Goal: Check status: Check status

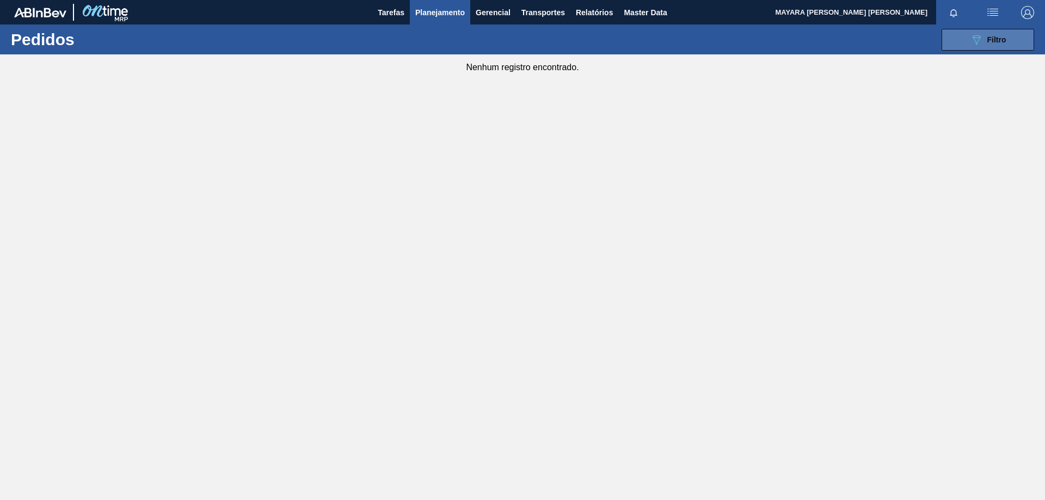
click at [997, 42] on span "Filtro" at bounding box center [996, 39] width 19 height 9
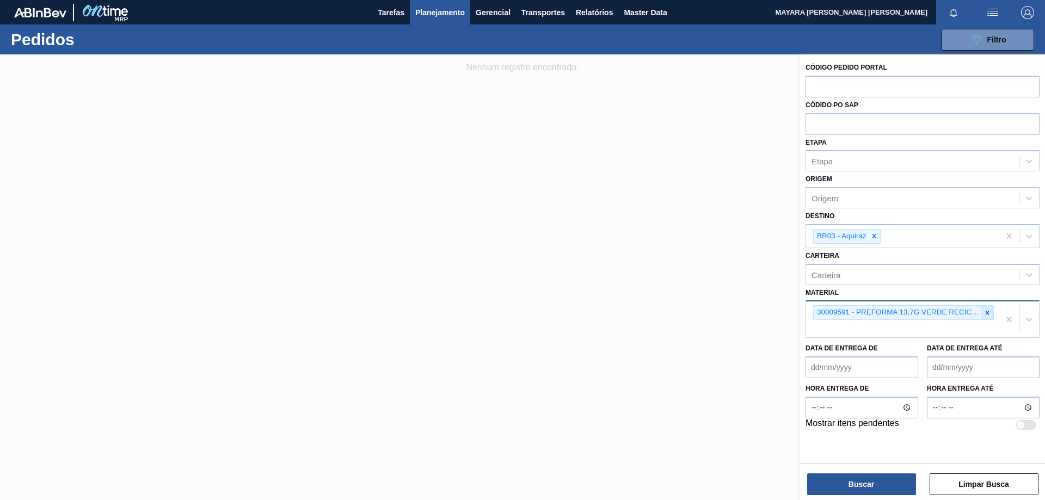
click at [989, 311] on icon at bounding box center [987, 313] width 8 height 8
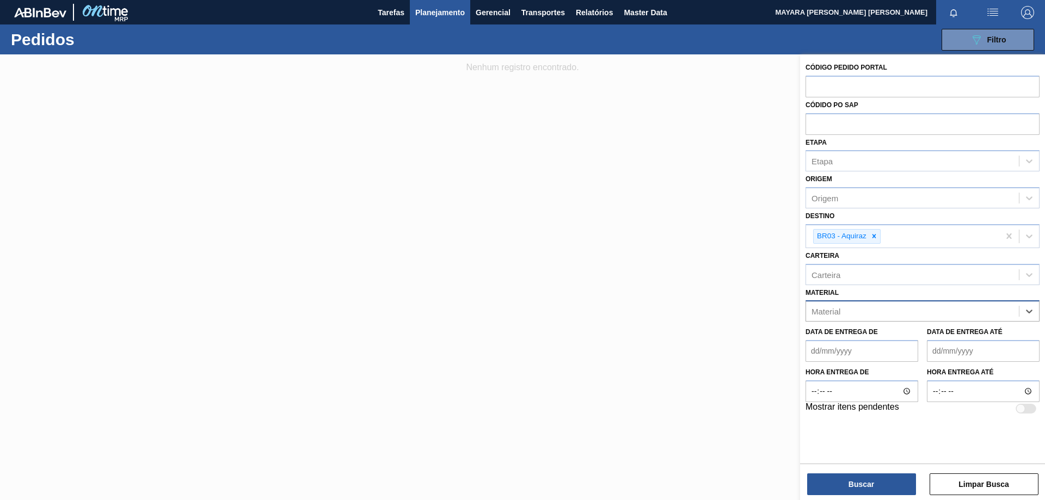
paste input "20005436"
type input "20005436"
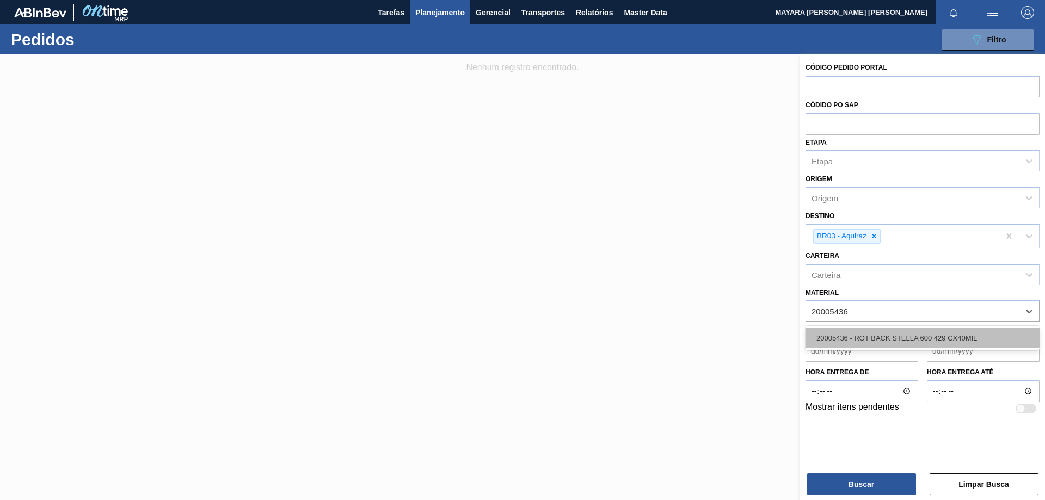
click at [898, 341] on div "20005436 - ROT BACK STELLA 600 429 CX40MIL" at bounding box center [922, 338] width 234 height 20
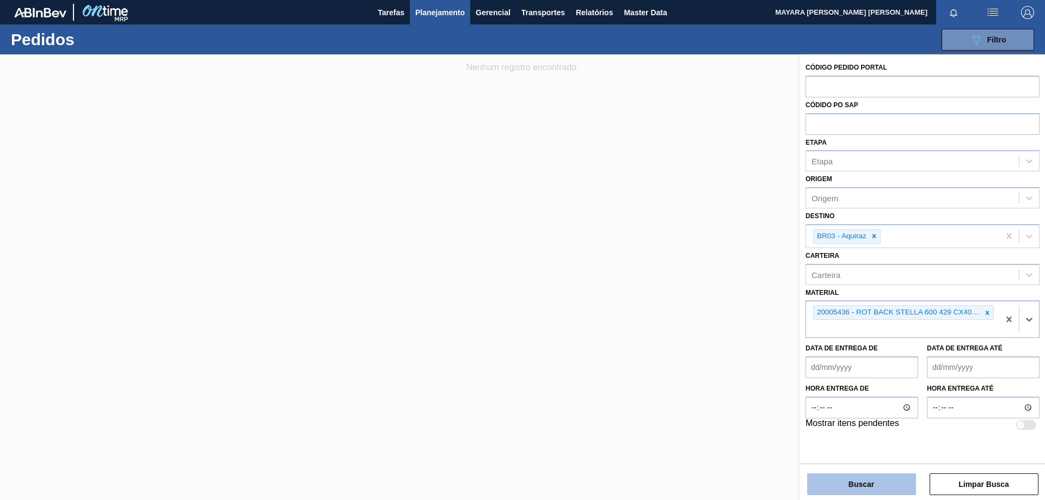
click at [857, 484] on button "Buscar" at bounding box center [861, 484] width 109 height 22
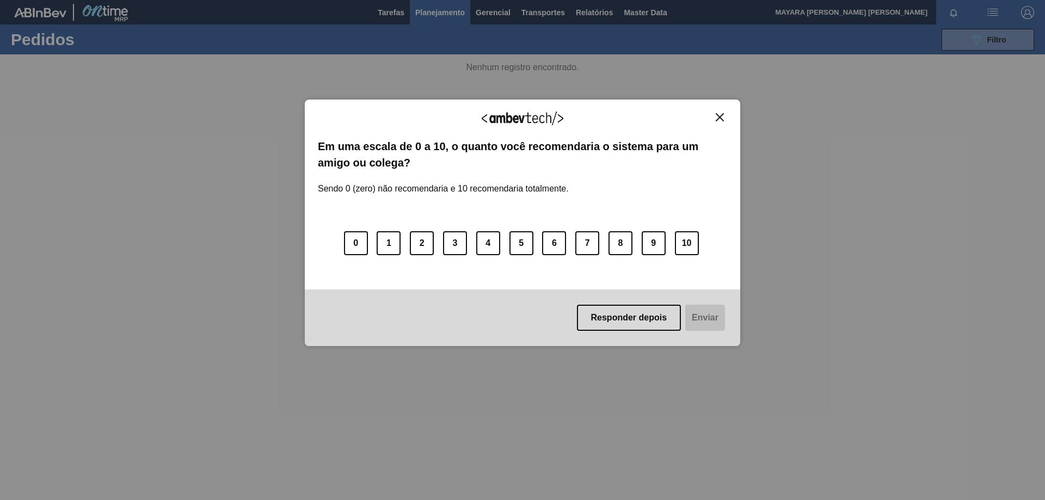
click at [719, 114] on img "Close" at bounding box center [720, 117] width 8 height 8
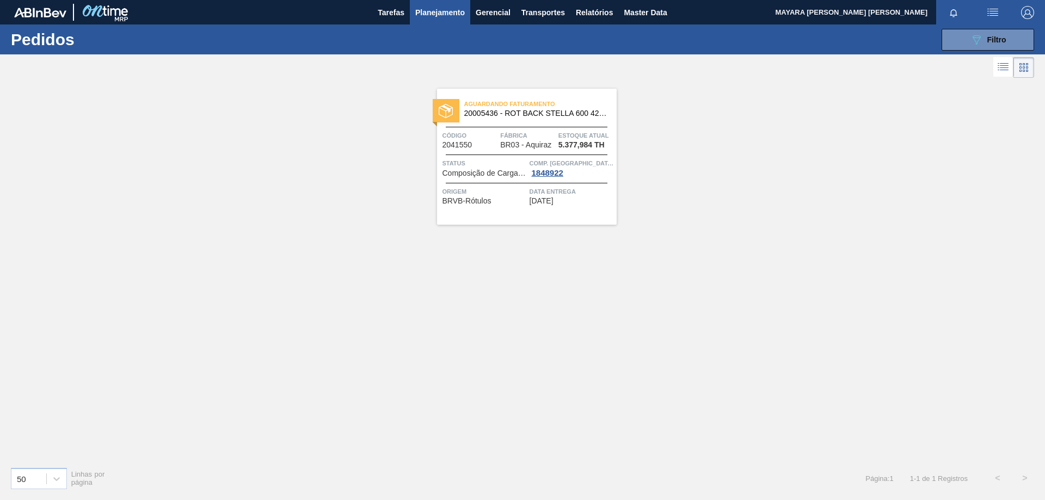
click at [478, 149] on div "Aguardando Faturamento 20005436 - ROT BACK STELLA 600 429 CX40MIL Código 204155…" at bounding box center [527, 157] width 180 height 136
click at [996, 44] on div "089F7B8B-B2A5-4AFE-B5C0-19BA573D28AC Filtro" at bounding box center [988, 39] width 36 height 13
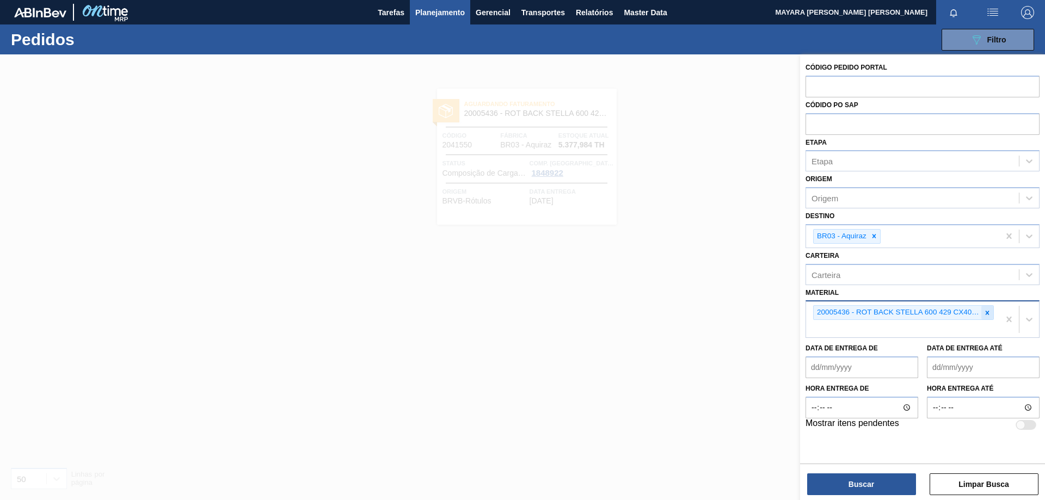
click at [985, 313] on icon at bounding box center [987, 313] width 8 height 8
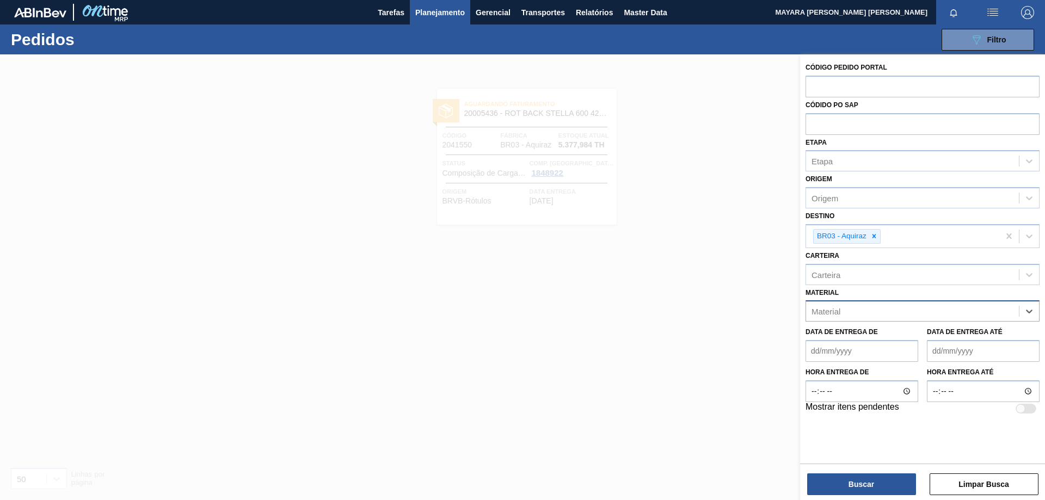
paste input "20005486"
type input "20005486"
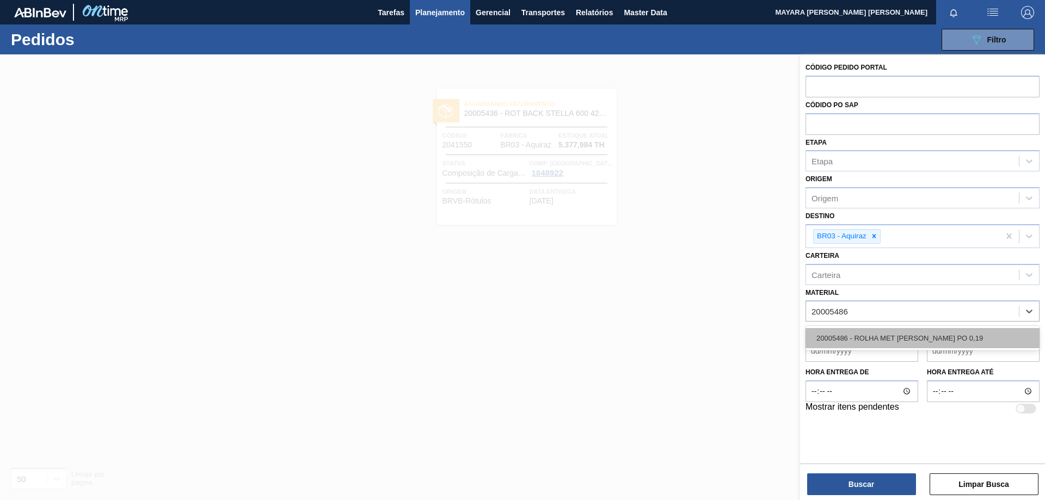
click at [958, 338] on div "20005486 - ROLHA MET [PERSON_NAME] PO 0,19" at bounding box center [922, 338] width 234 height 20
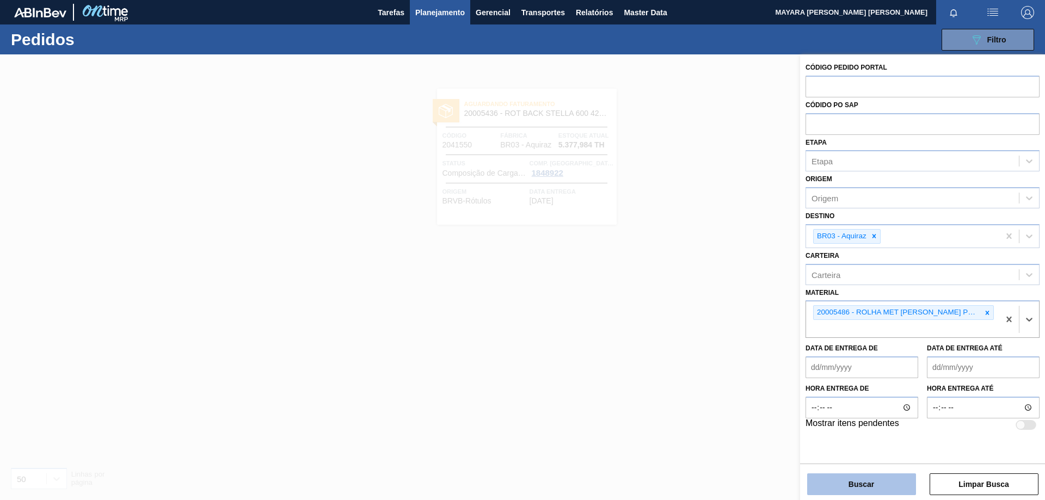
click at [860, 485] on button "Buscar" at bounding box center [861, 484] width 109 height 22
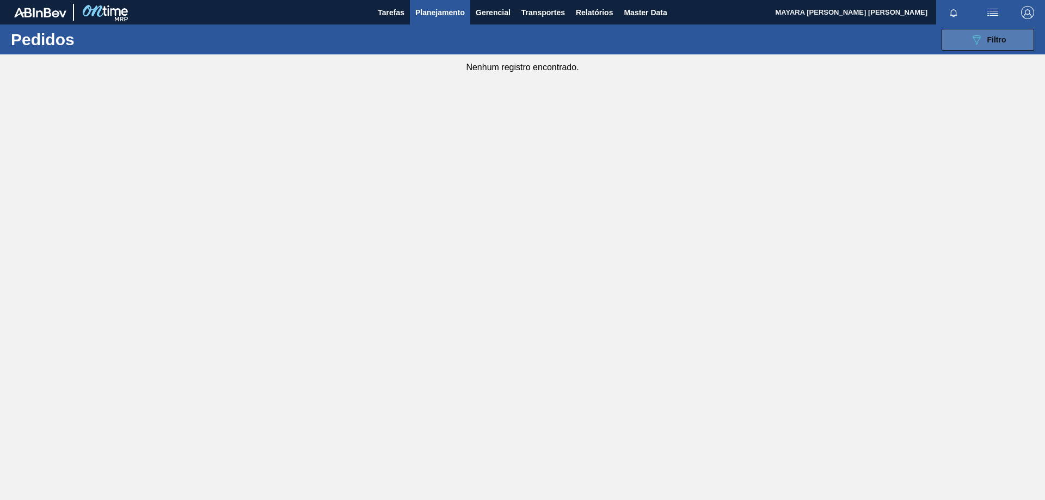
click at [989, 42] on span "Filtro" at bounding box center [996, 39] width 19 height 9
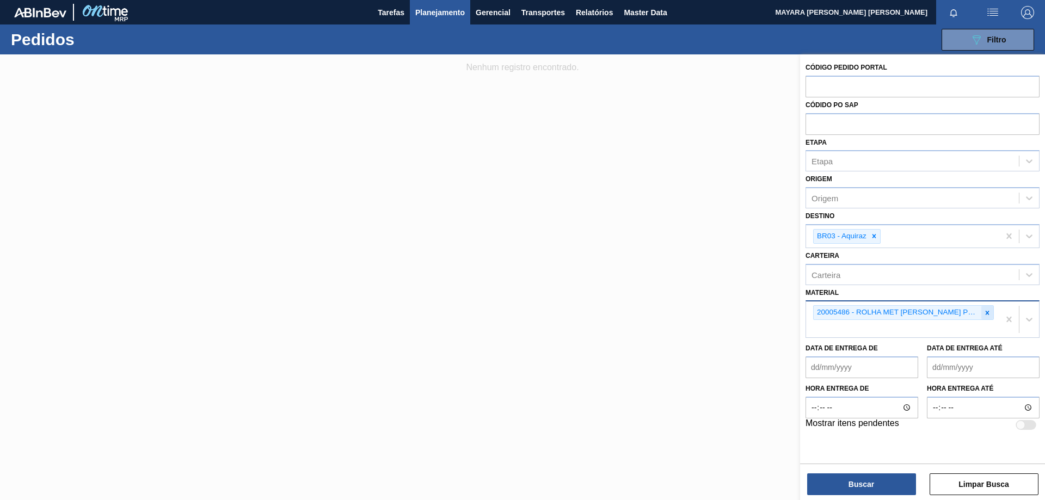
click at [987, 313] on icon at bounding box center [987, 313] width 4 height 4
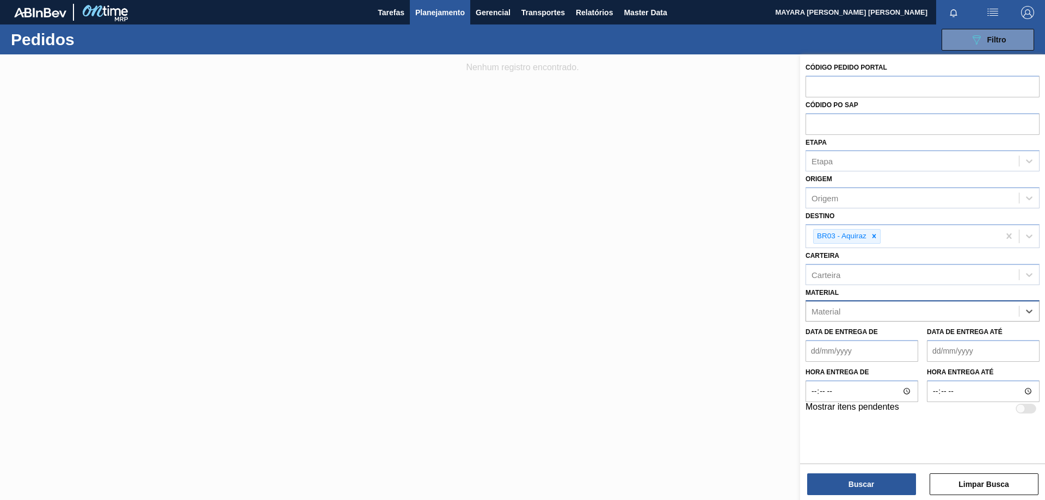
paste input "20008959"
type input "20008959"
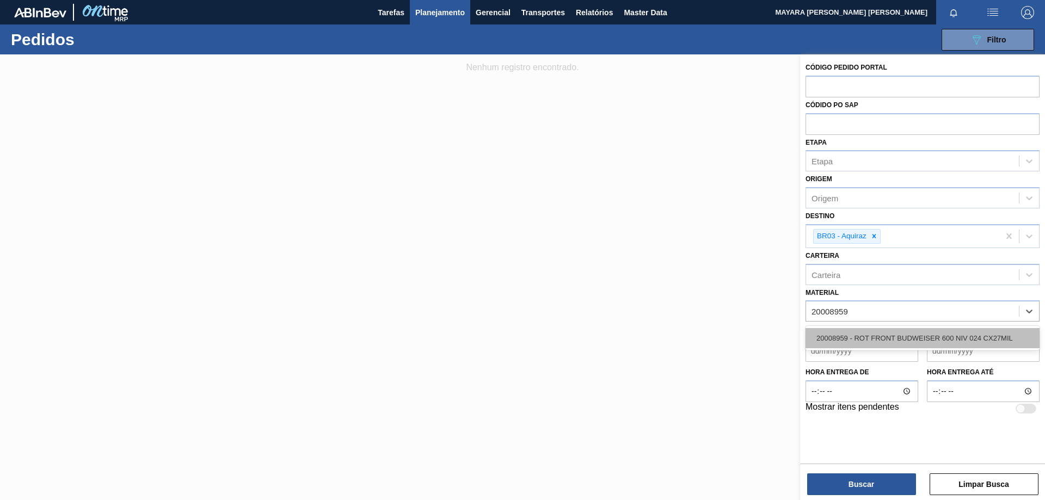
click at [936, 336] on div "20008959 - ROT FRONT BUDWEISER 600 NIV 024 CX27MIL" at bounding box center [922, 338] width 234 height 20
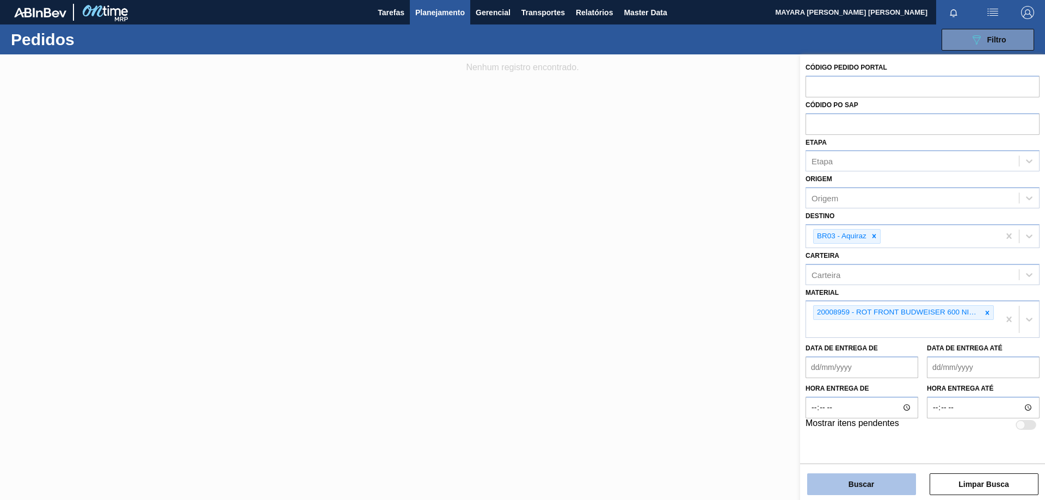
click at [867, 484] on button "Buscar" at bounding box center [861, 484] width 109 height 22
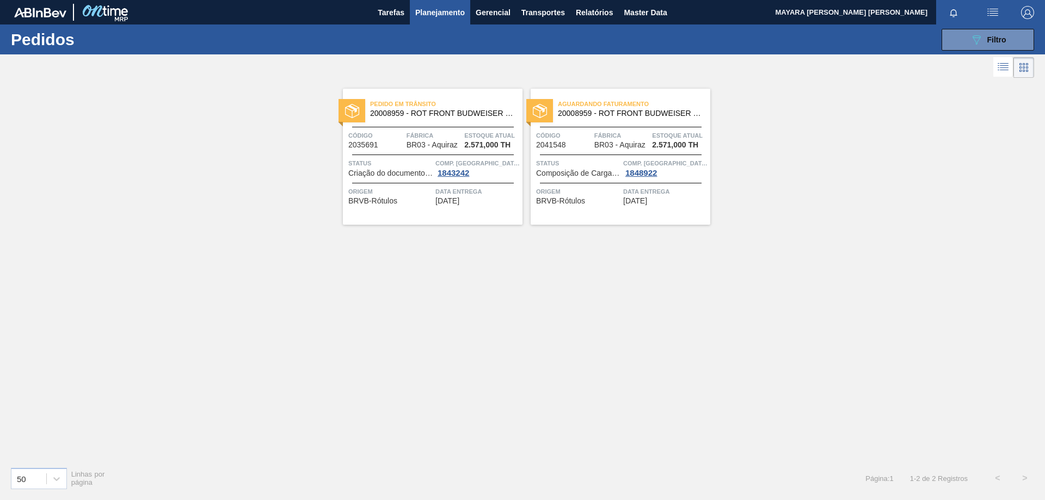
click at [410, 204] on div "Origem BRVB-Rótulos" at bounding box center [390, 195] width 84 height 19
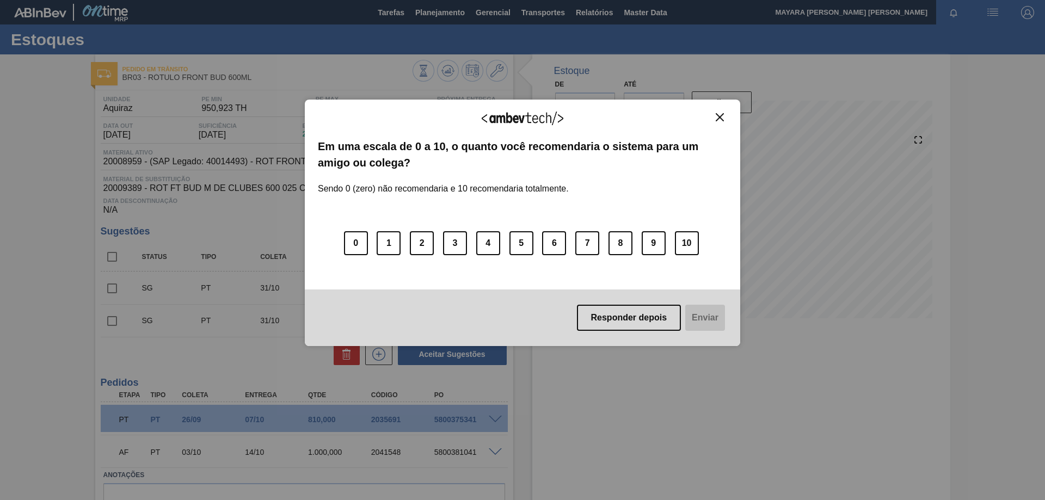
click at [722, 119] on img "Close" at bounding box center [720, 117] width 8 height 8
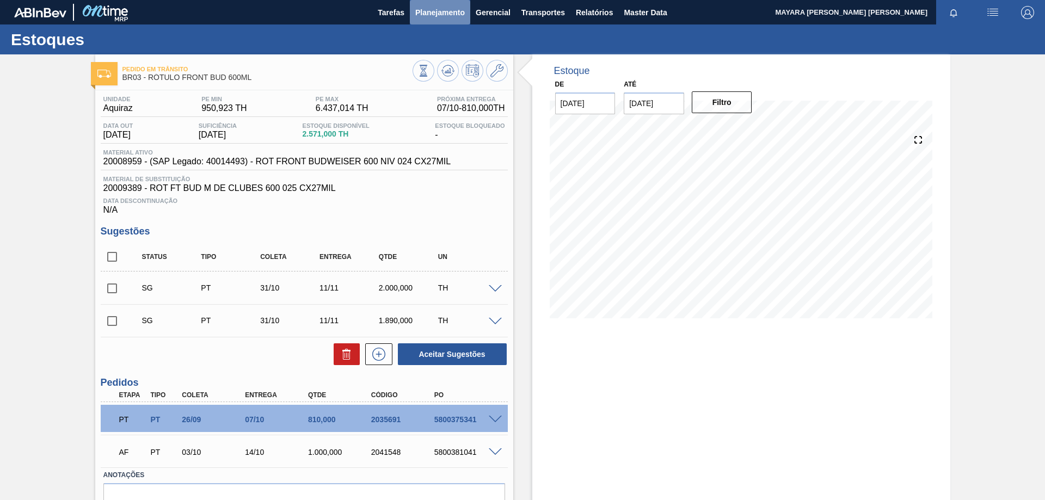
click at [447, 11] on span "Planejamento" at bounding box center [440, 12] width 50 height 13
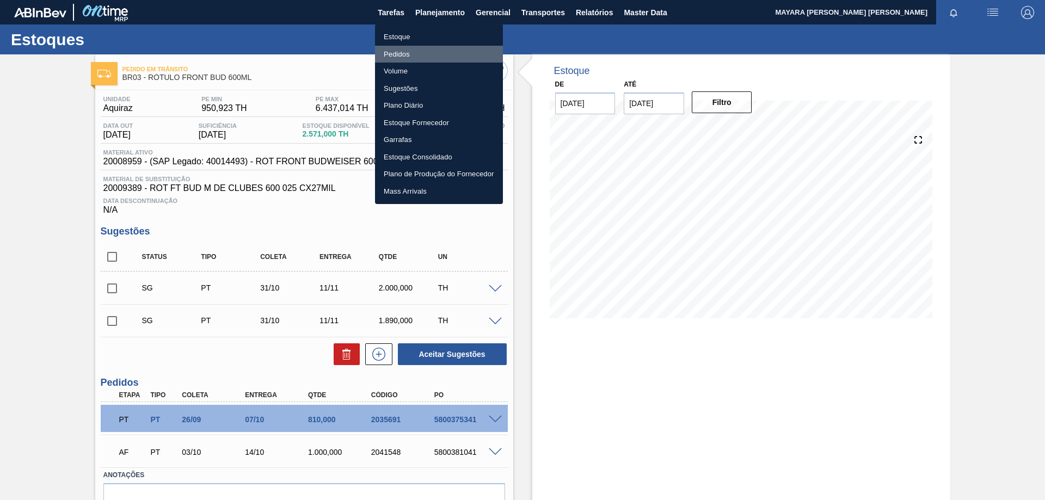
click at [403, 53] on li "Pedidos" at bounding box center [439, 54] width 128 height 17
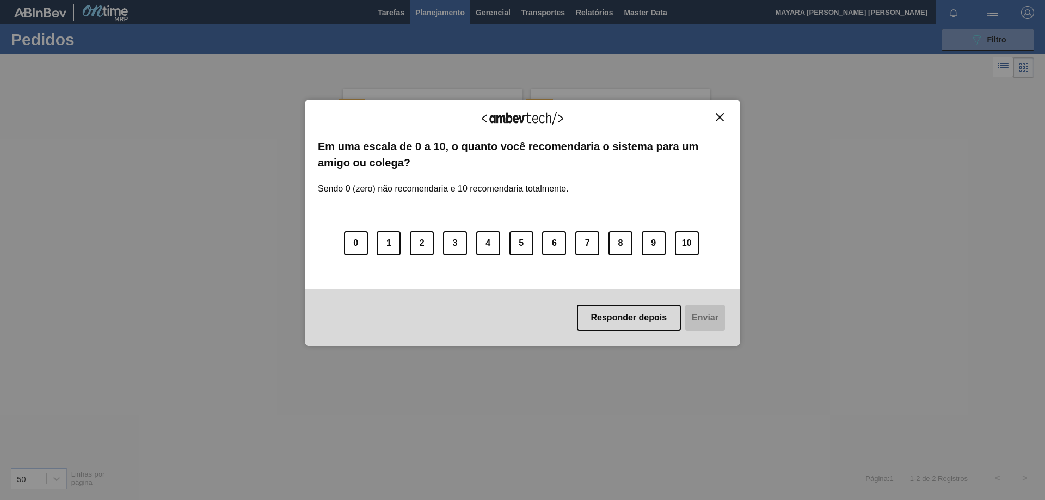
click at [719, 115] on img "Close" at bounding box center [720, 117] width 8 height 8
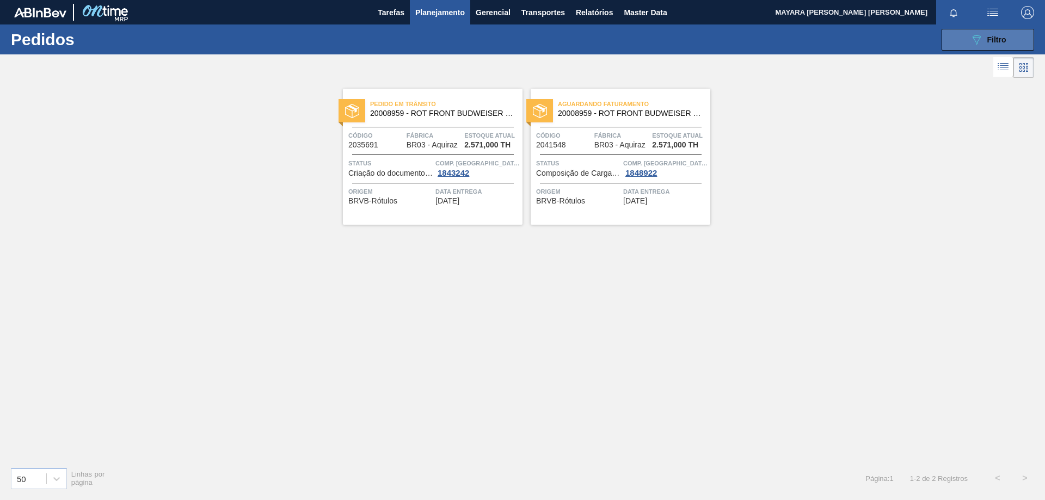
click at [975, 39] on icon "089F7B8B-B2A5-4AFE-B5C0-19BA573D28AC" at bounding box center [976, 39] width 13 height 13
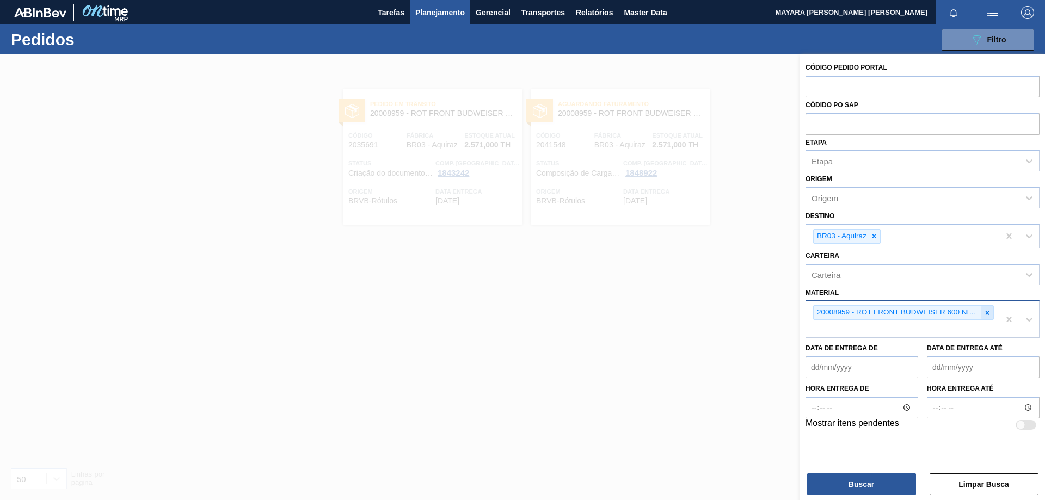
click at [986, 310] on icon at bounding box center [987, 313] width 8 height 8
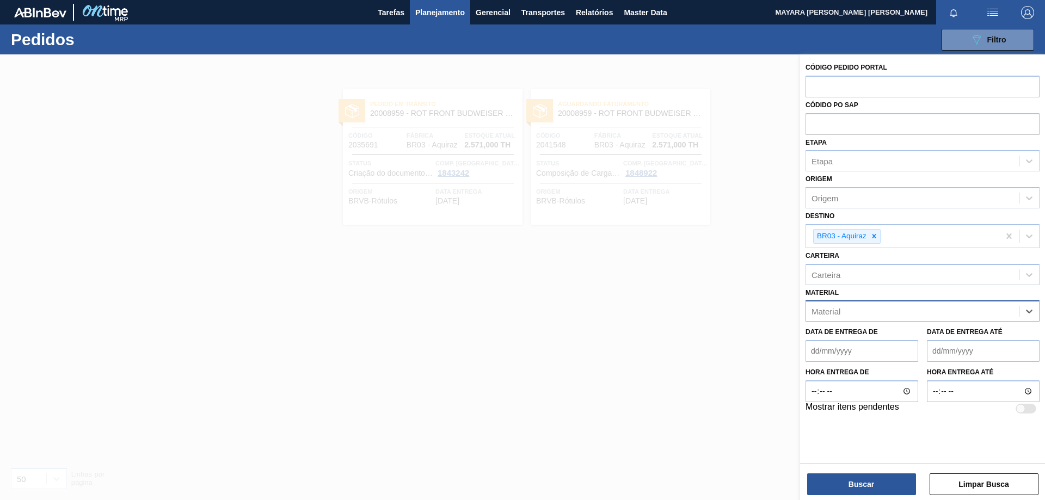
paste input "20005594"
type input "20005594"
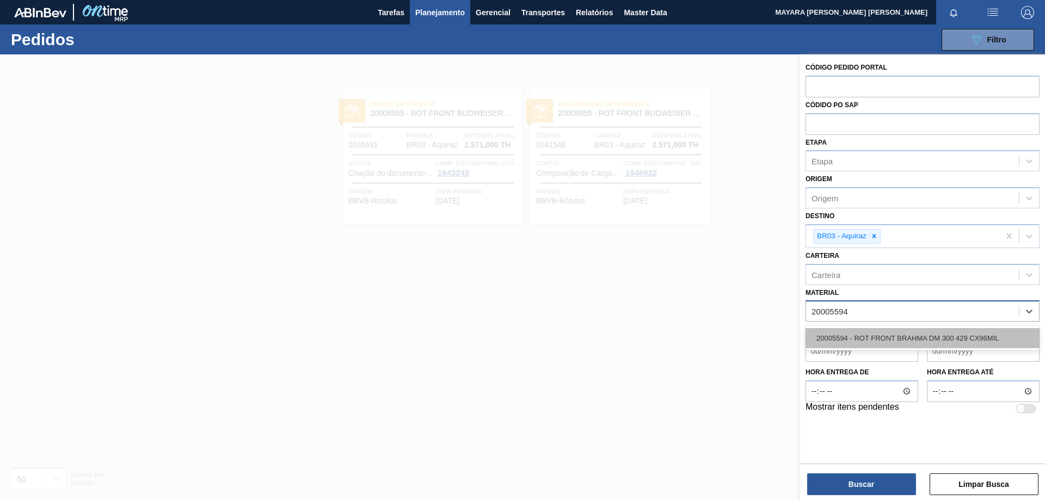
click at [907, 335] on div "20005594 - ROT FRONT BRAHMA DM 300 429 CX96MIL" at bounding box center [922, 338] width 234 height 20
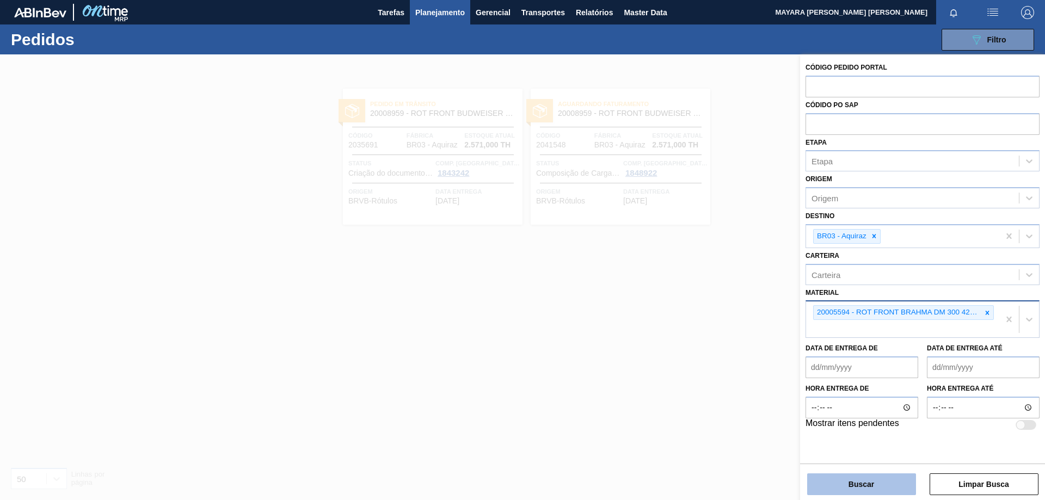
click at [877, 486] on button "Buscar" at bounding box center [861, 484] width 109 height 22
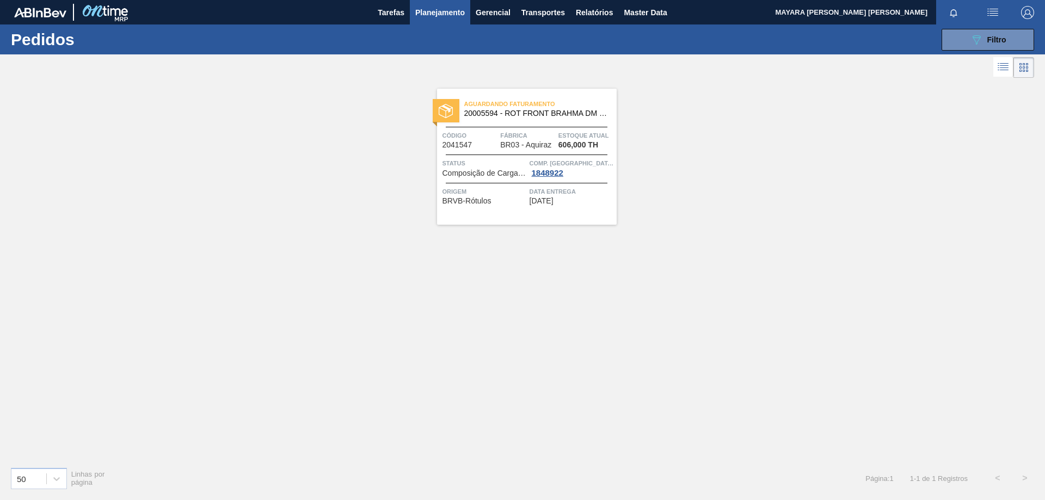
click at [476, 172] on span "Composição de Carga Aceita" at bounding box center [484, 173] width 84 height 8
click at [975, 40] on icon at bounding box center [976, 39] width 8 height 9
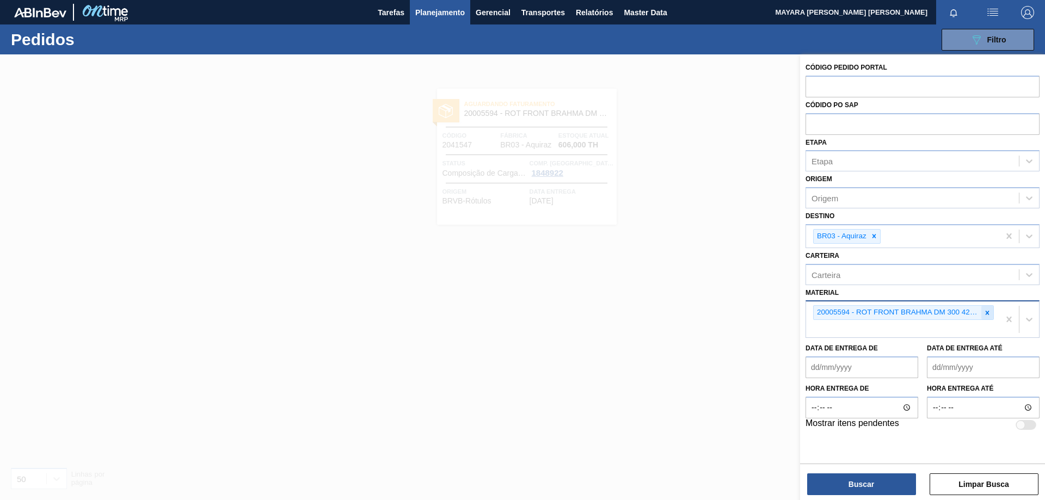
click at [988, 315] on icon at bounding box center [987, 313] width 8 height 8
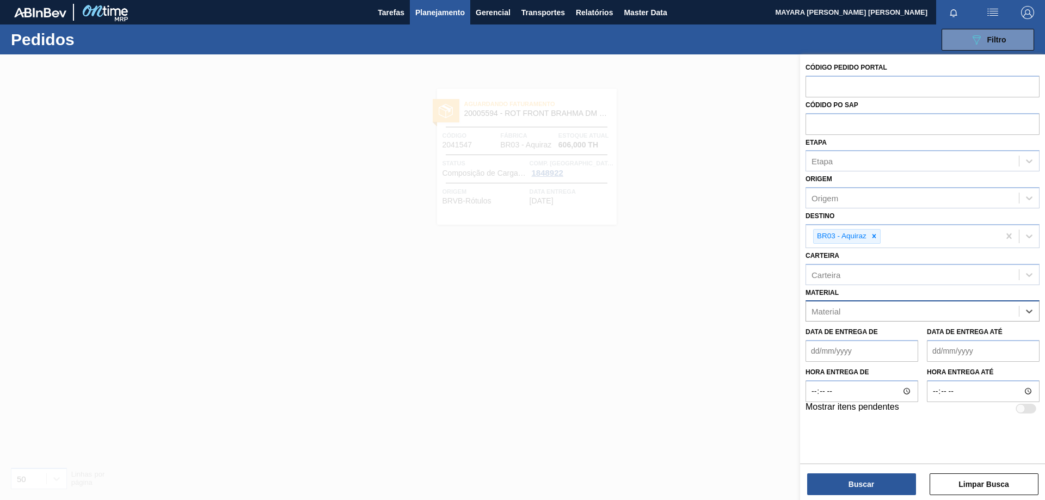
paste input "20005500"
type input "20005500"
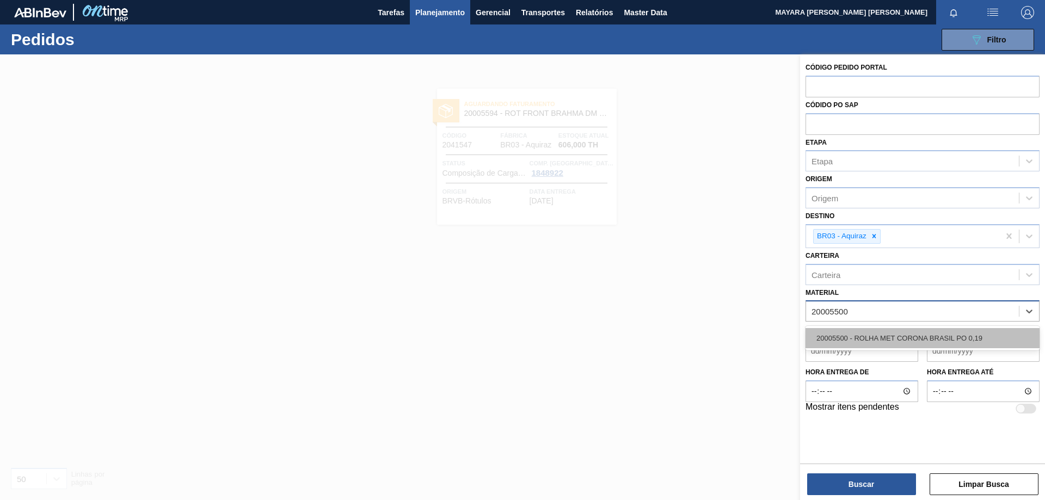
click at [956, 342] on div "20005500 - ROLHA MET CORONA BRASIL PO 0,19" at bounding box center [922, 338] width 234 height 20
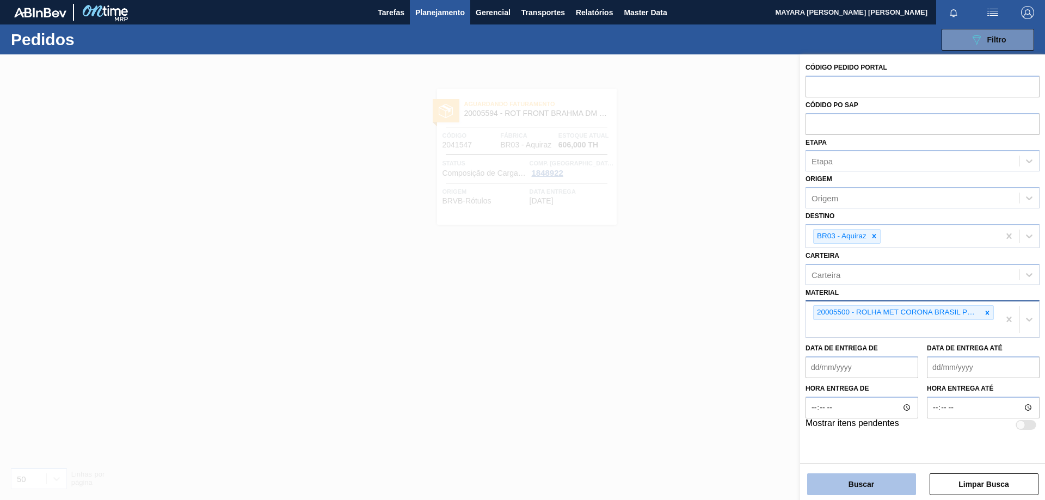
click at [892, 483] on button "Buscar" at bounding box center [861, 484] width 109 height 22
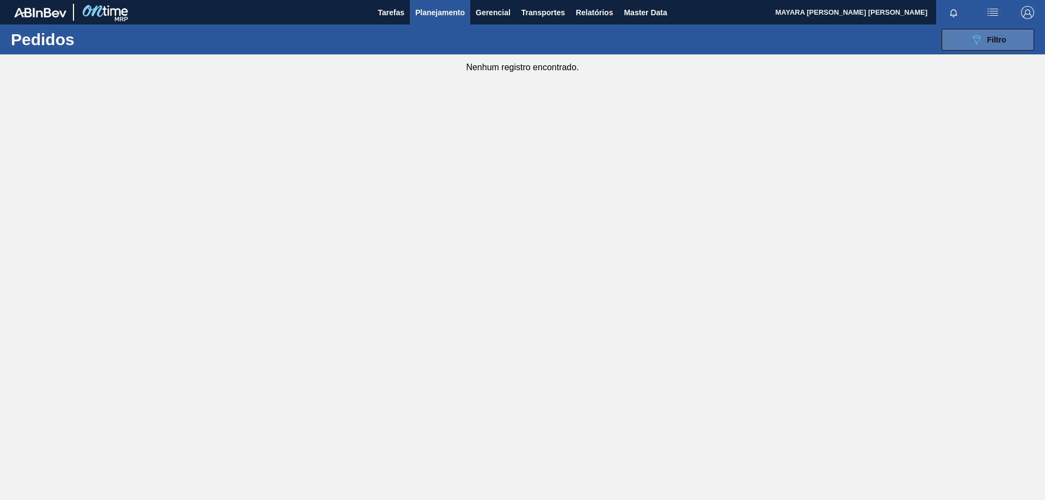
click at [966, 38] on button "089F7B8B-B2A5-4AFE-B5C0-19BA573D28AC Filtro" at bounding box center [987, 40] width 93 height 22
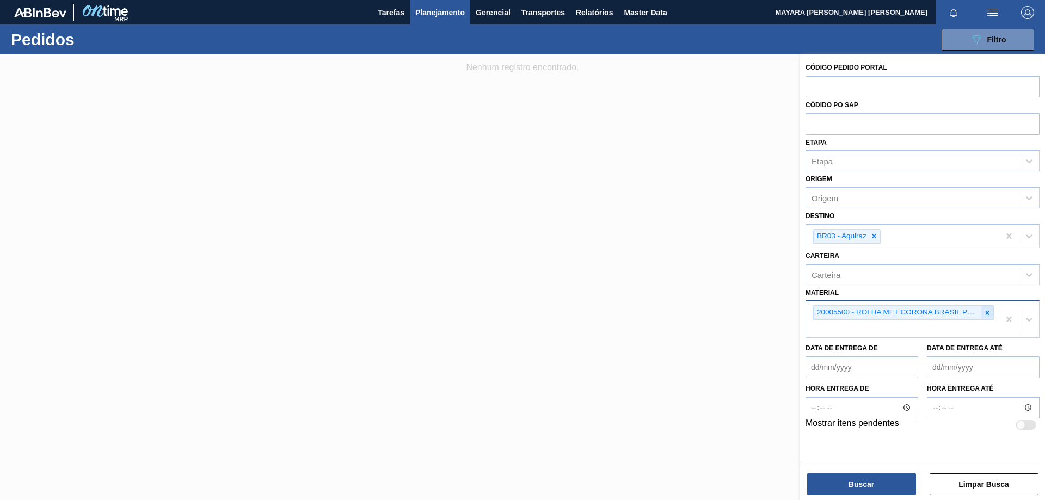
click at [988, 313] on icon at bounding box center [987, 313] width 8 height 8
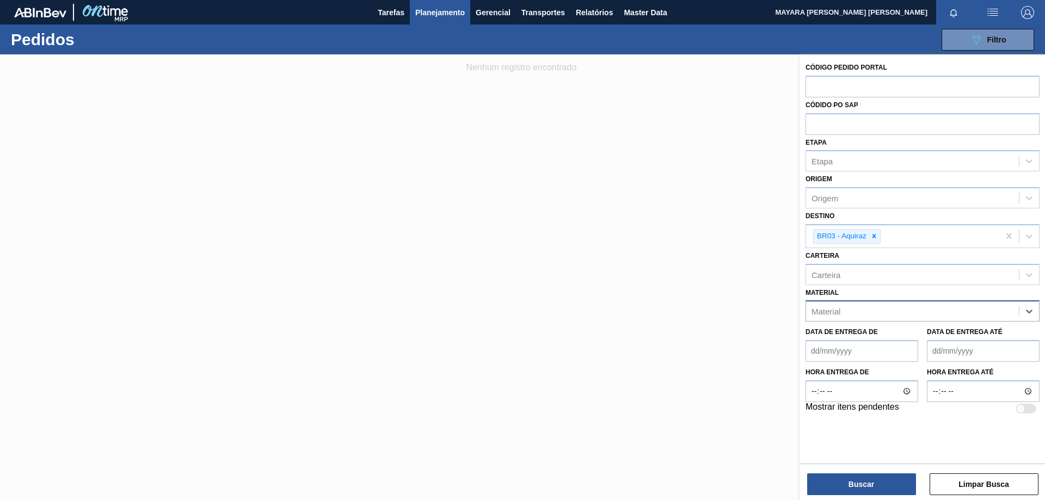
paste input "30004808"
type input "30004808"
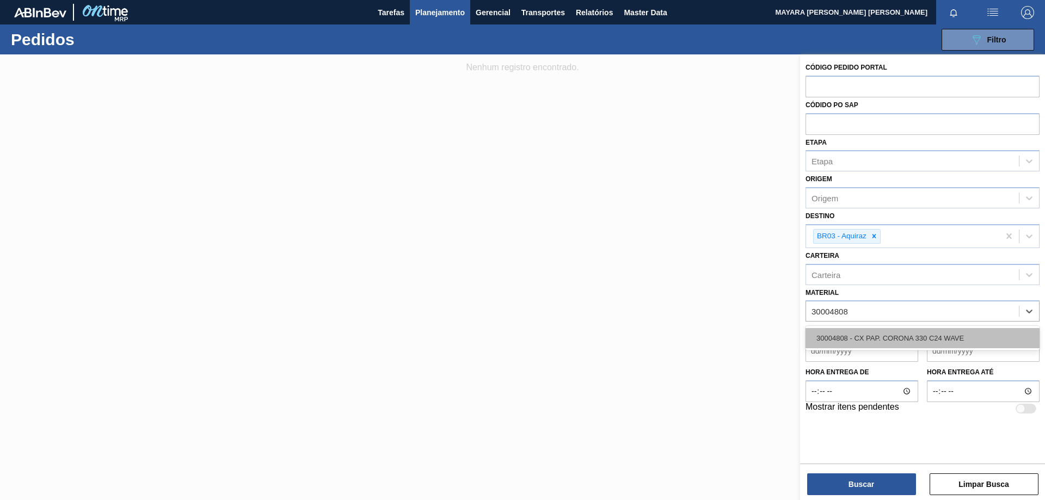
click at [954, 335] on div "30004808 - CX PAP. CORONA 330 C24 WAVE" at bounding box center [922, 338] width 234 height 20
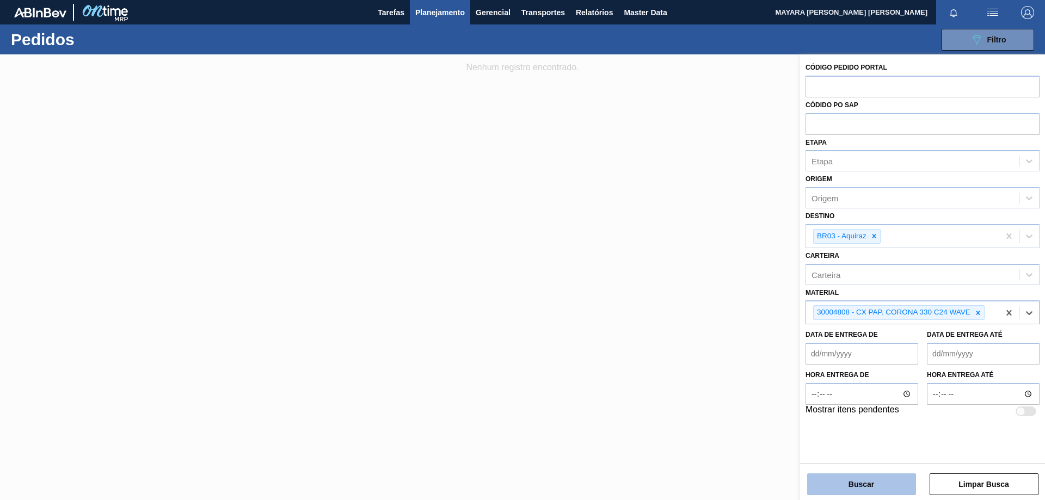
click at [882, 482] on button "Buscar" at bounding box center [861, 484] width 109 height 22
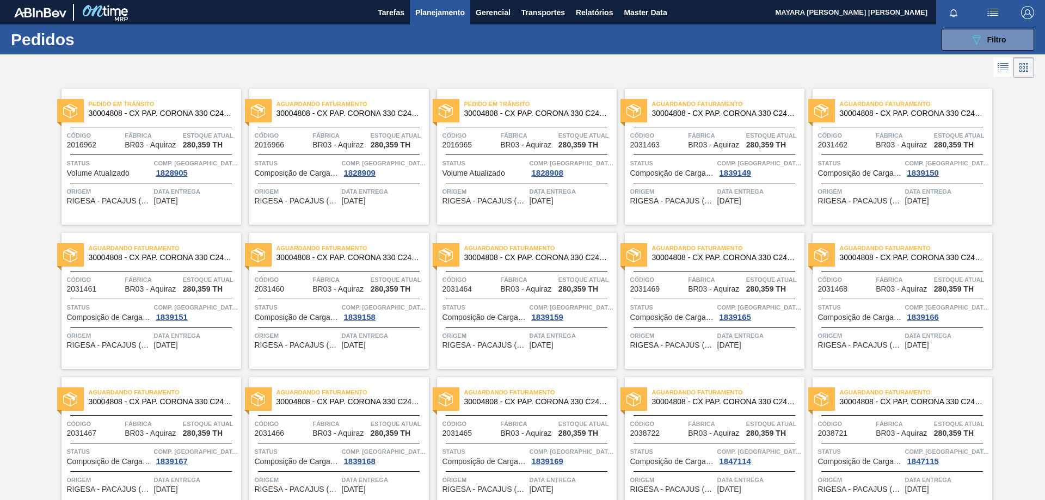
click at [175, 179] on div "Pedido [PERSON_NAME] 30004808 - CX PAP. CORONA 330 C24 WAVE Código 2016962 Fábr…" at bounding box center [151, 157] width 180 height 136
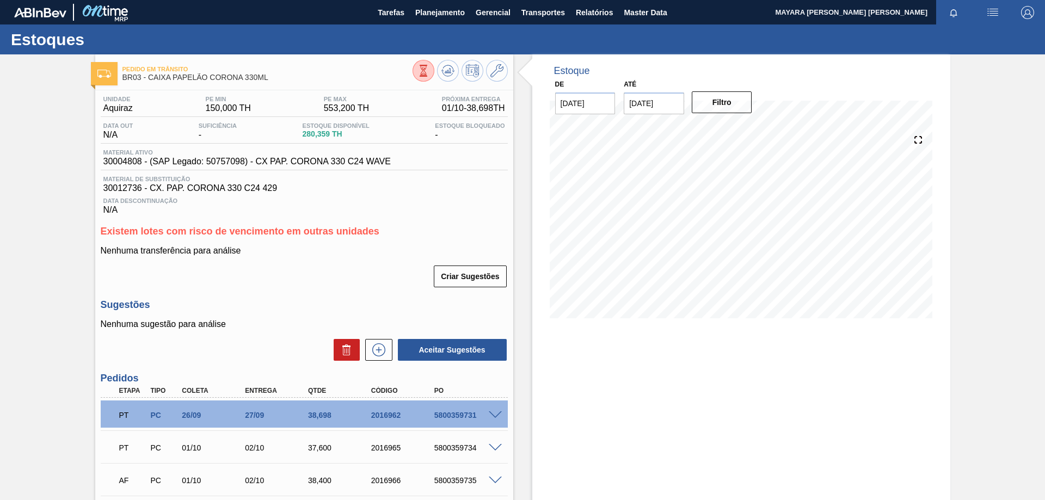
scroll to position [109, 0]
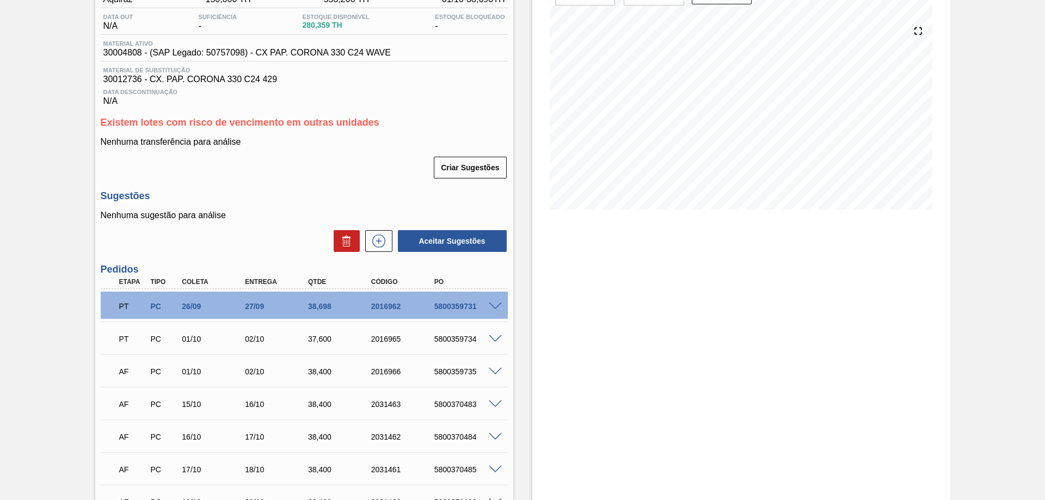
click at [492, 304] on span at bounding box center [495, 307] width 13 height 8
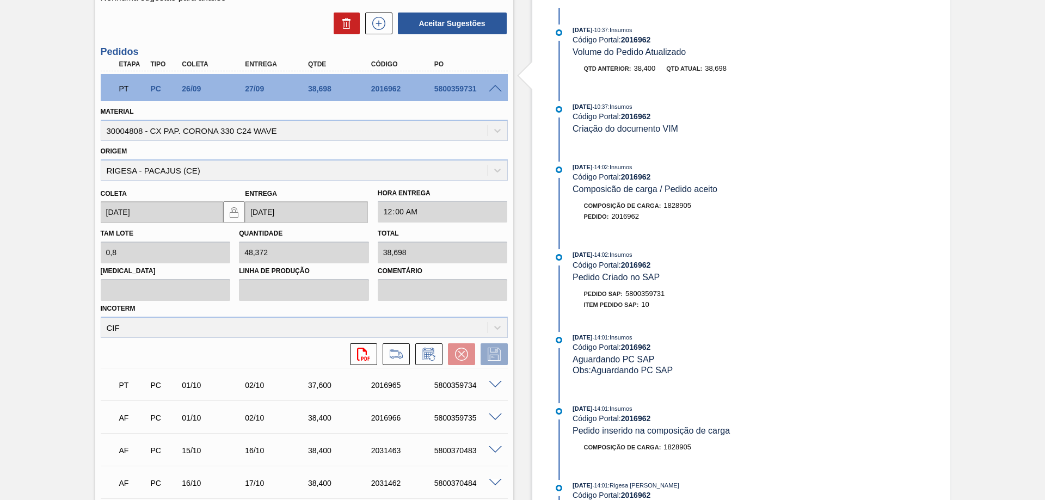
scroll to position [435, 0]
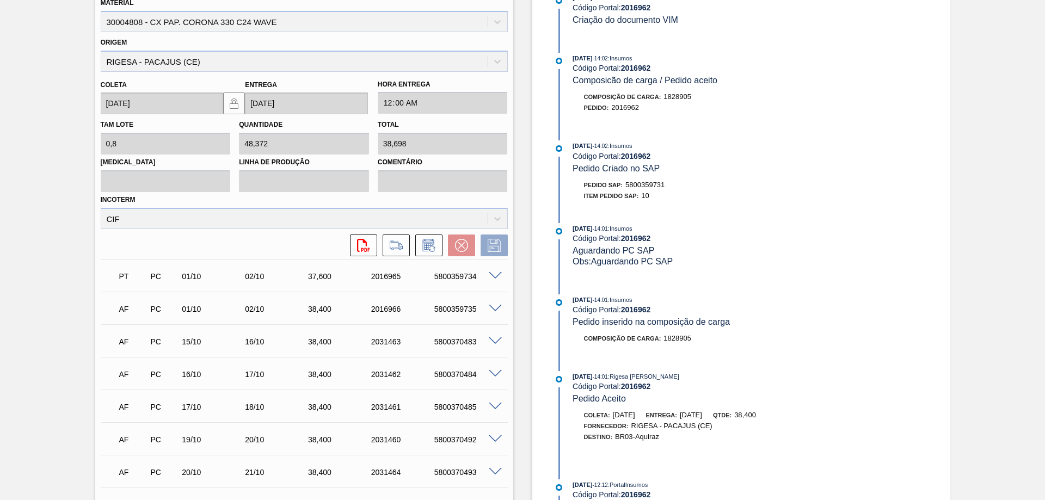
click at [490, 275] on span at bounding box center [495, 276] width 13 height 8
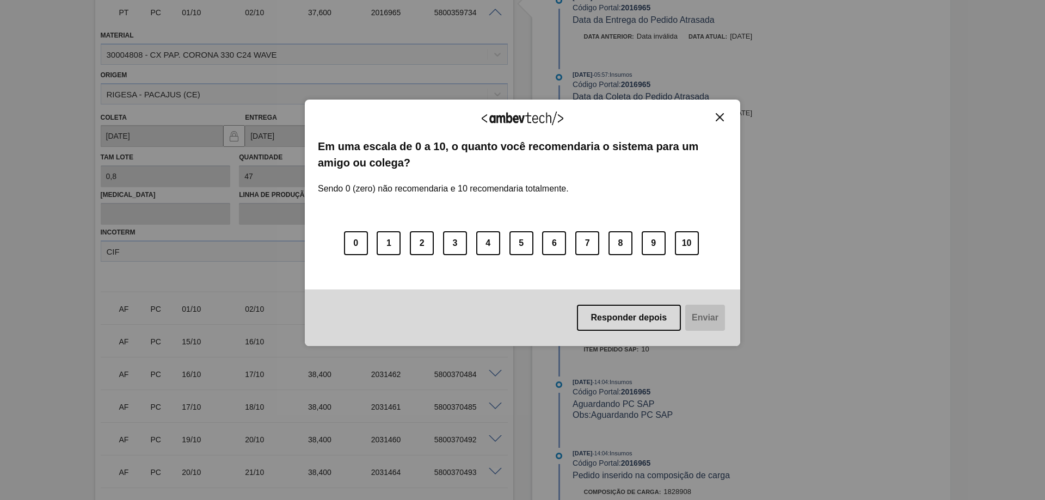
click at [718, 115] on img "Close" at bounding box center [720, 117] width 8 height 8
click at [718, 117] on img "Close" at bounding box center [720, 117] width 8 height 8
click at [721, 118] on img "Close" at bounding box center [720, 117] width 8 height 8
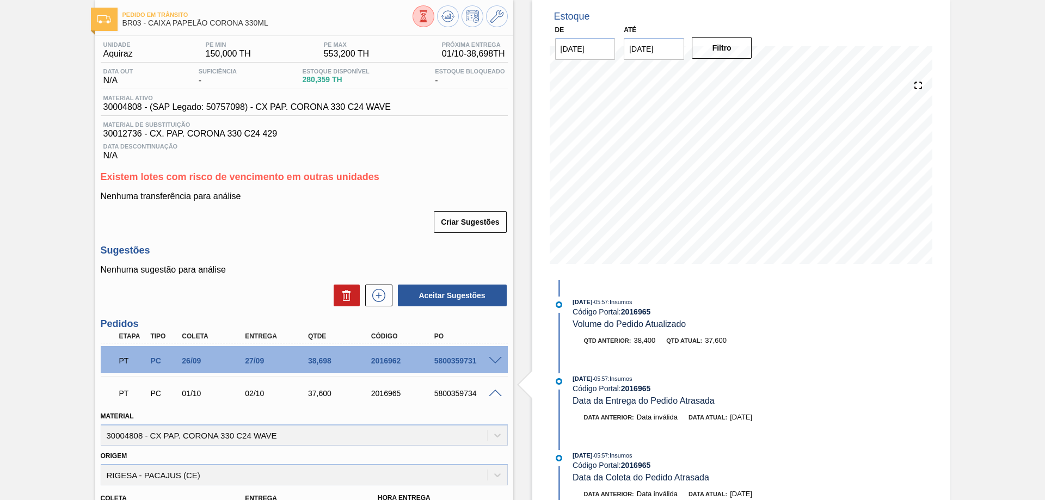
scroll to position [0, 0]
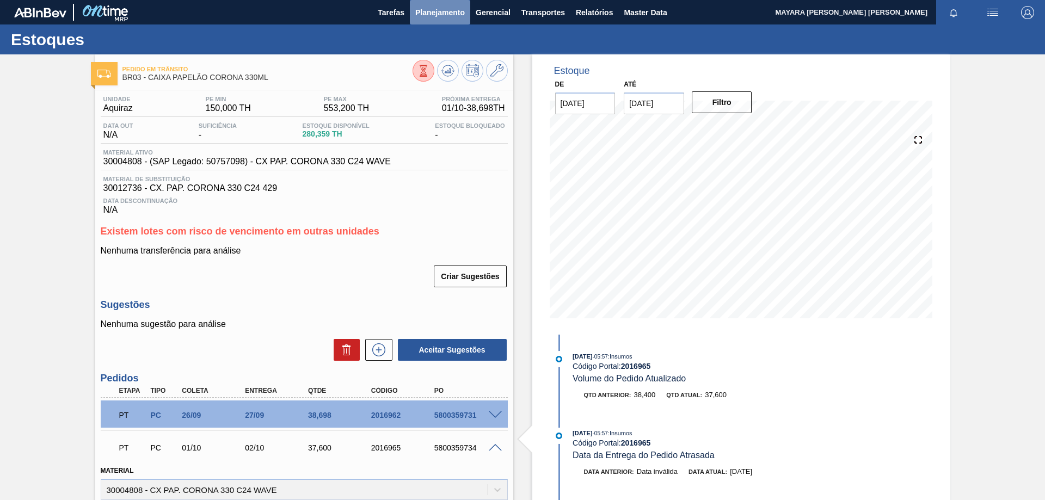
click at [440, 12] on span "Planejamento" at bounding box center [440, 12] width 50 height 13
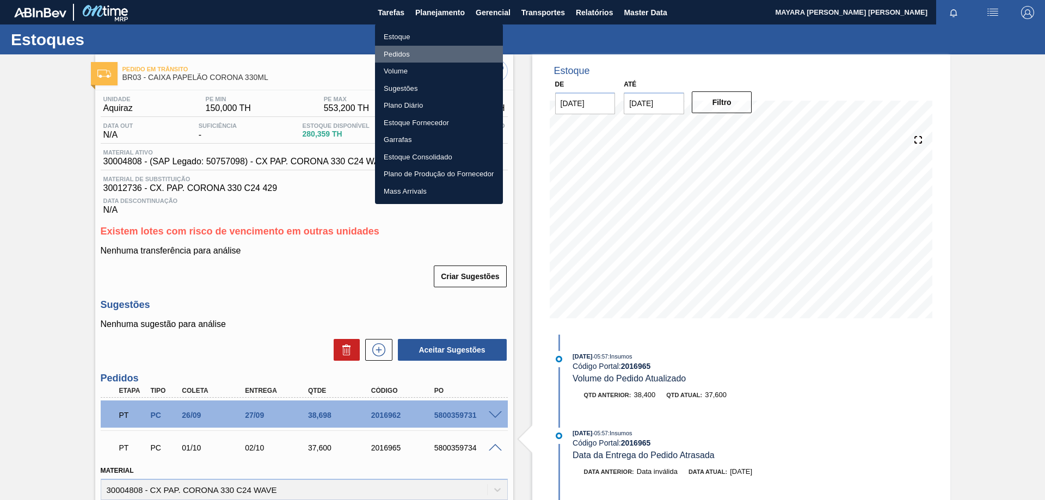
click at [402, 53] on li "Pedidos" at bounding box center [439, 54] width 128 height 17
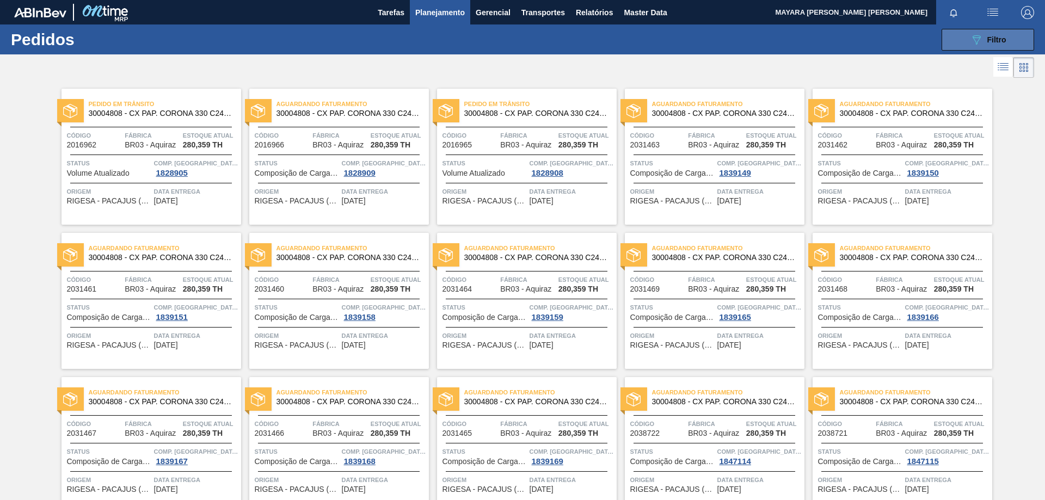
click at [998, 45] on div "089F7B8B-B2A5-4AFE-B5C0-19BA573D28AC Filtro" at bounding box center [988, 39] width 36 height 13
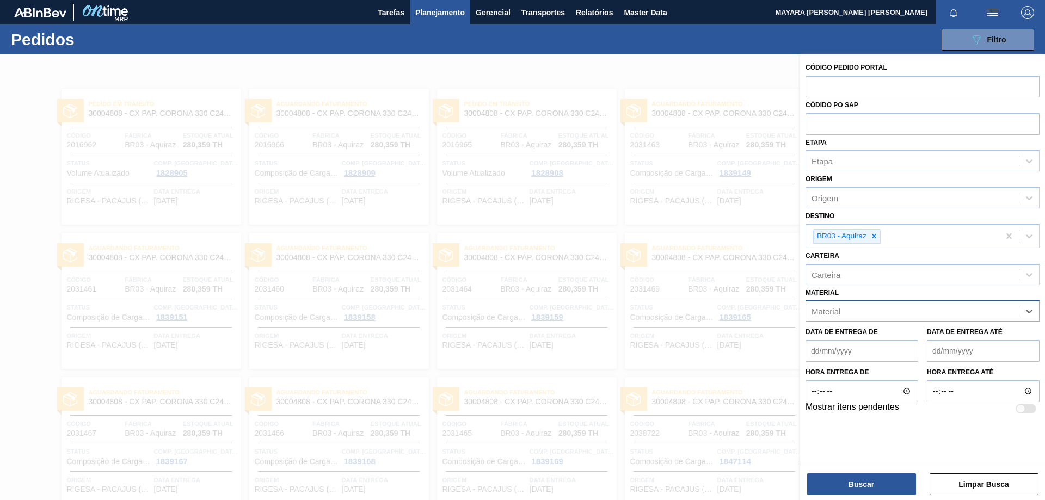
paste input "30003518"
type input "30003518"
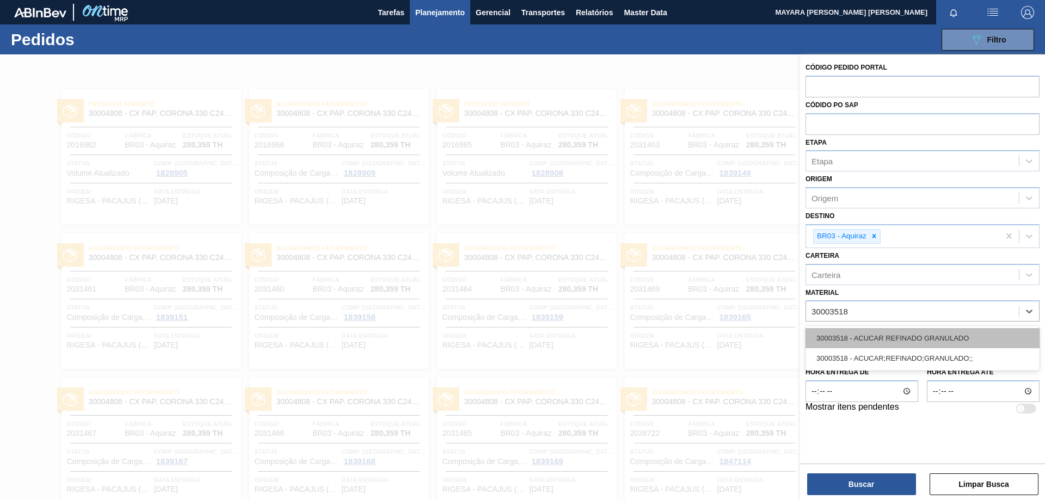
click at [941, 340] on div "30003518 - ACUCAR REFINADO GRANULADO" at bounding box center [922, 338] width 234 height 20
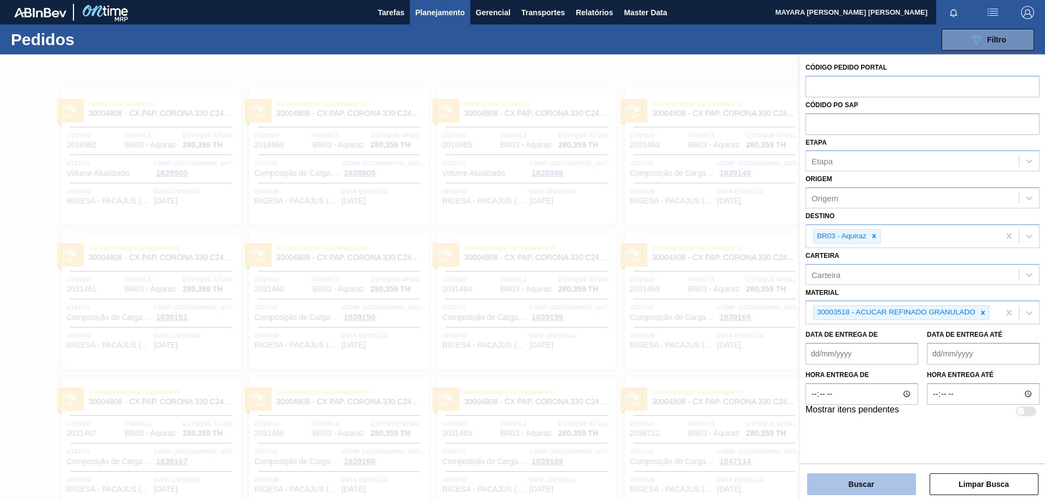
click at [873, 486] on button "Buscar" at bounding box center [861, 484] width 109 height 22
